Goal: Information Seeking & Learning: Learn about a topic

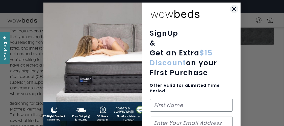
scroll to position [199, 0]
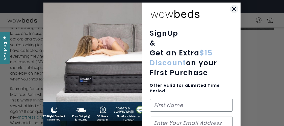
click at [232, 8] on circle "Close dialog" at bounding box center [234, 9] width 8 height 8
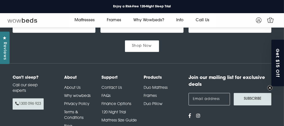
scroll to position [728, 0]
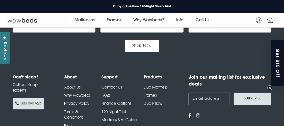
click at [125, 102] on link "Finance Options" at bounding box center [116, 104] width 30 height 4
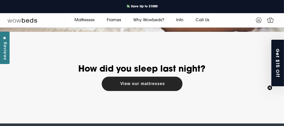
scroll to position [149, 0]
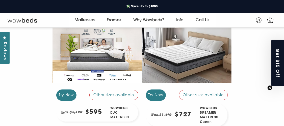
scroll to position [489, 0]
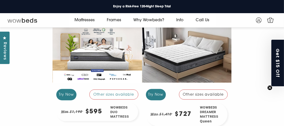
click at [175, 86] on div "Try Now Other sizes available" at bounding box center [187, 94] width 90 height 16
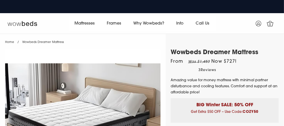
select select "Queen"
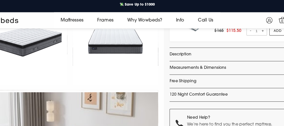
scroll to position [178, 0]
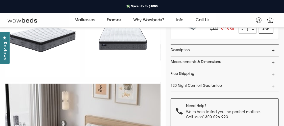
click at [191, 55] on link "Description" at bounding box center [225, 50] width 108 height 12
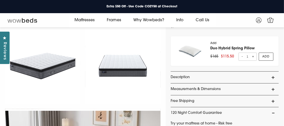
scroll to position [142, 0]
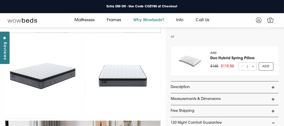
click at [161, 20] on link "Why Wowbeds?" at bounding box center [148, 20] width 43 height 14
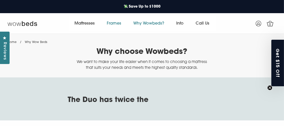
click at [114, 22] on link "Frames" at bounding box center [114, 23] width 27 height 14
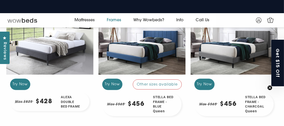
scroll to position [209, 0]
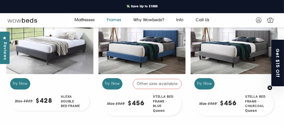
click at [143, 55] on div at bounding box center [141, 42] width 87 height 65
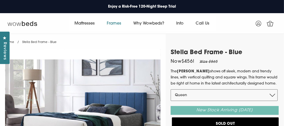
click at [117, 24] on link "Frames" at bounding box center [114, 23] width 27 height 14
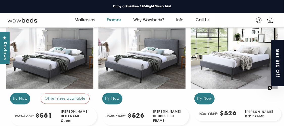
scroll to position [543, 0]
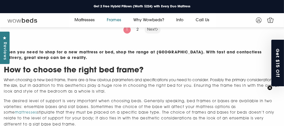
click at [151, 33] on link "Next" at bounding box center [153, 29] width 16 height 7
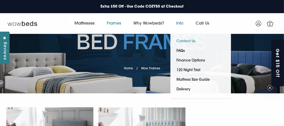
click at [188, 39] on link "Contact Us" at bounding box center [186, 42] width 32 height 10
